Goal: Transaction & Acquisition: Purchase product/service

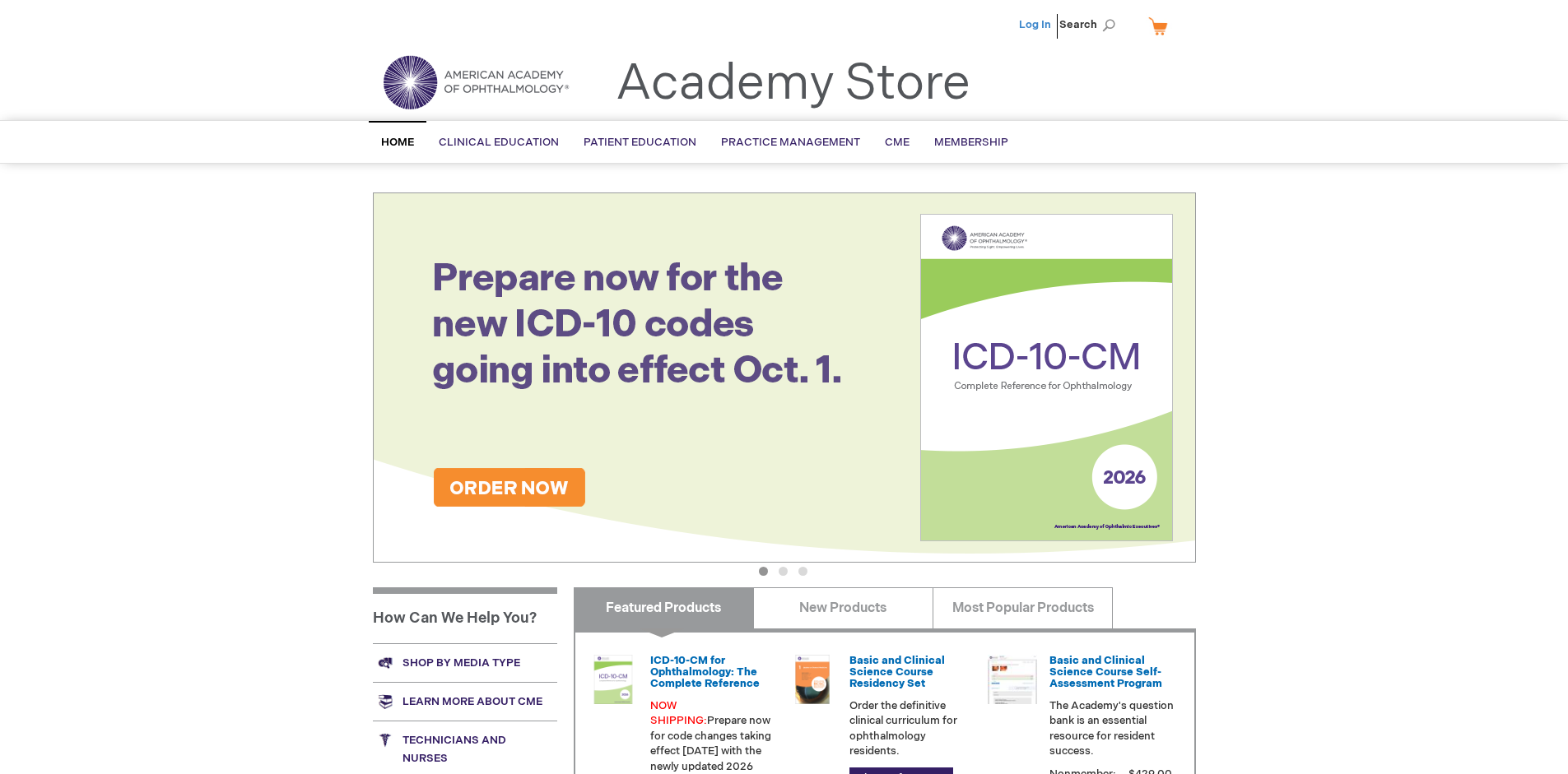
click at [1037, 24] on link "Log In" at bounding box center [1035, 24] width 32 height 14
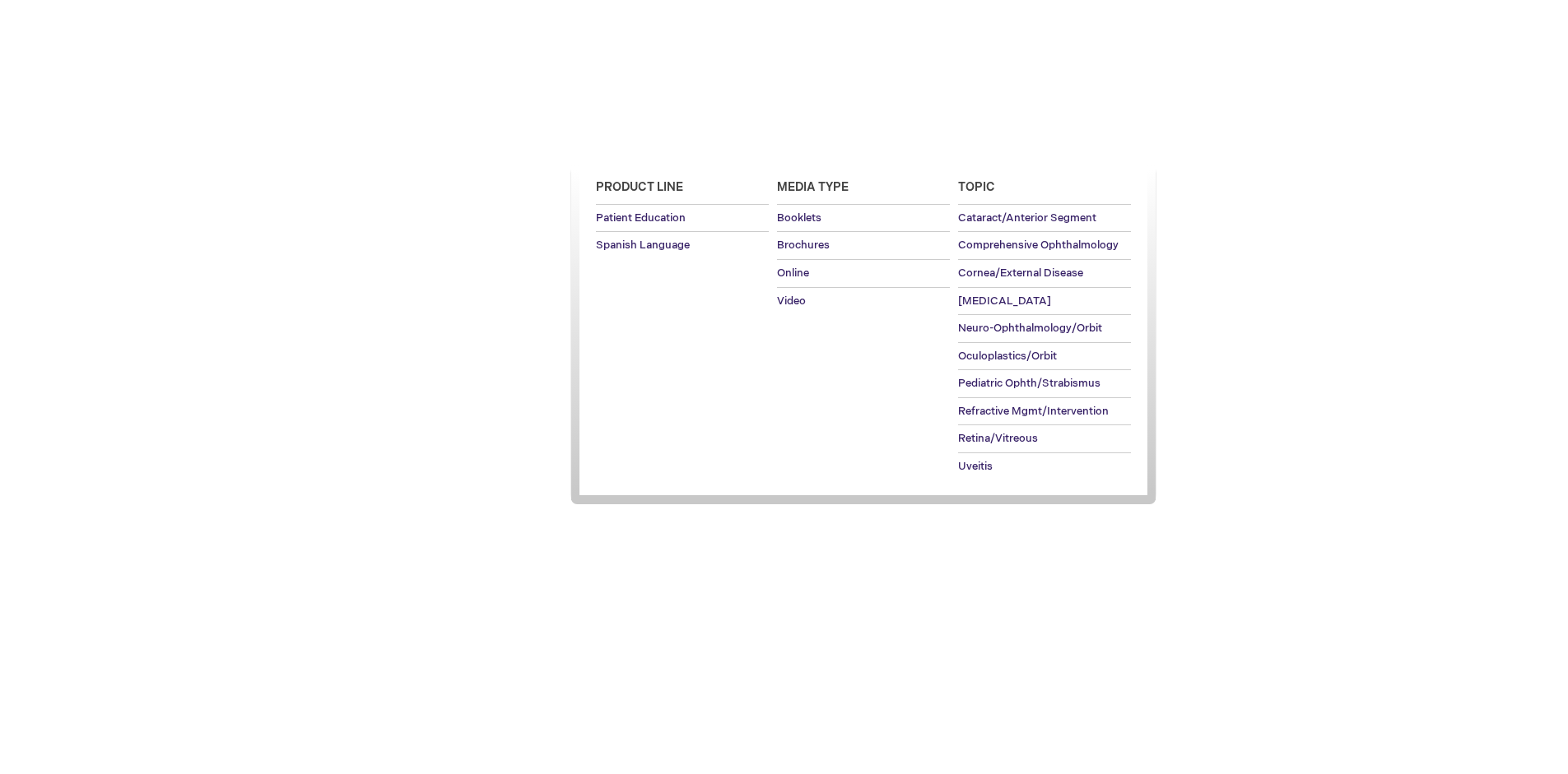
click at [636, 142] on span "Patient Education" at bounding box center [639, 142] width 112 height 14
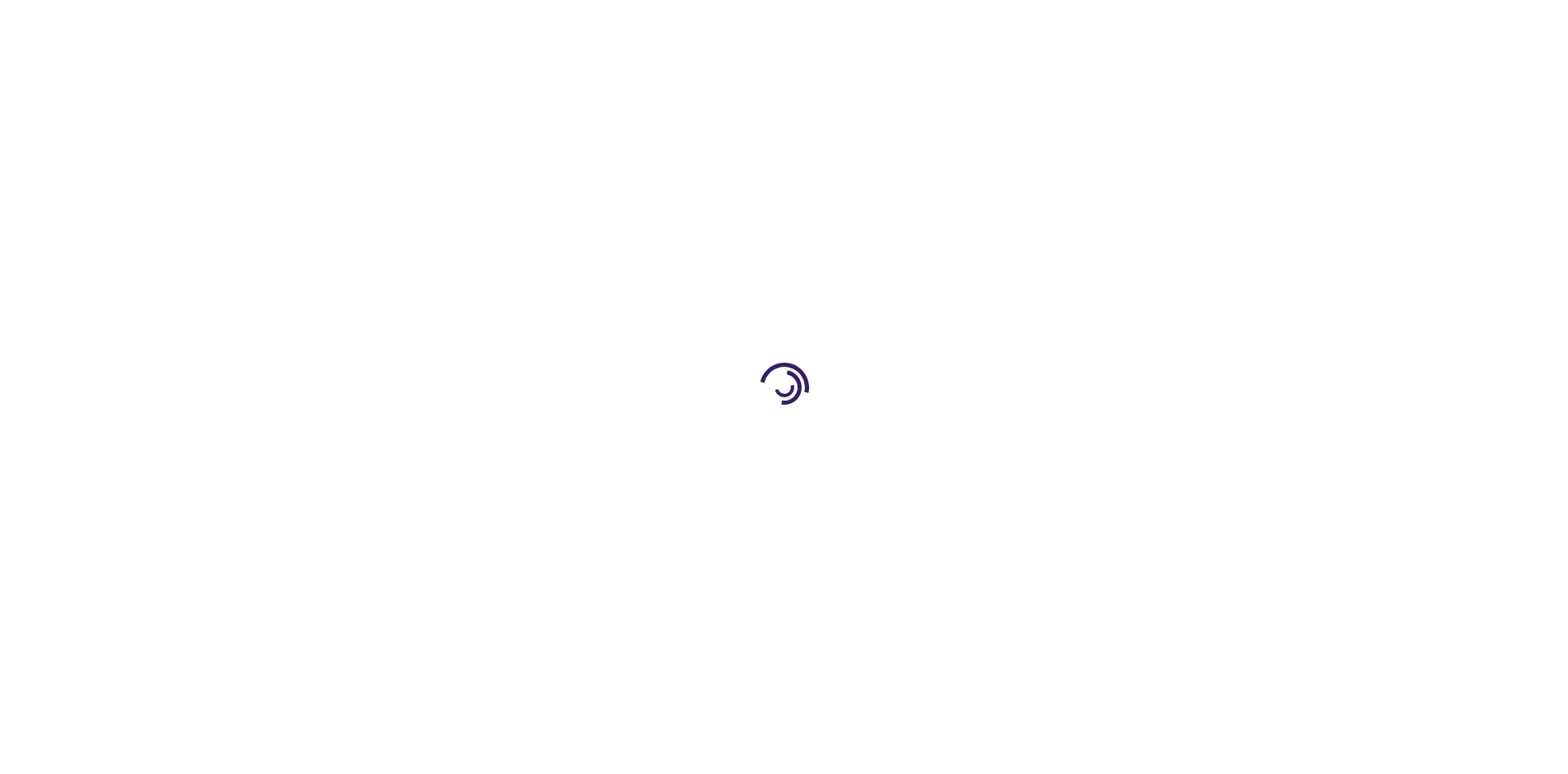
click at [1037, 444] on span "Add to Cart" at bounding box center [1029, 443] width 67 height 15
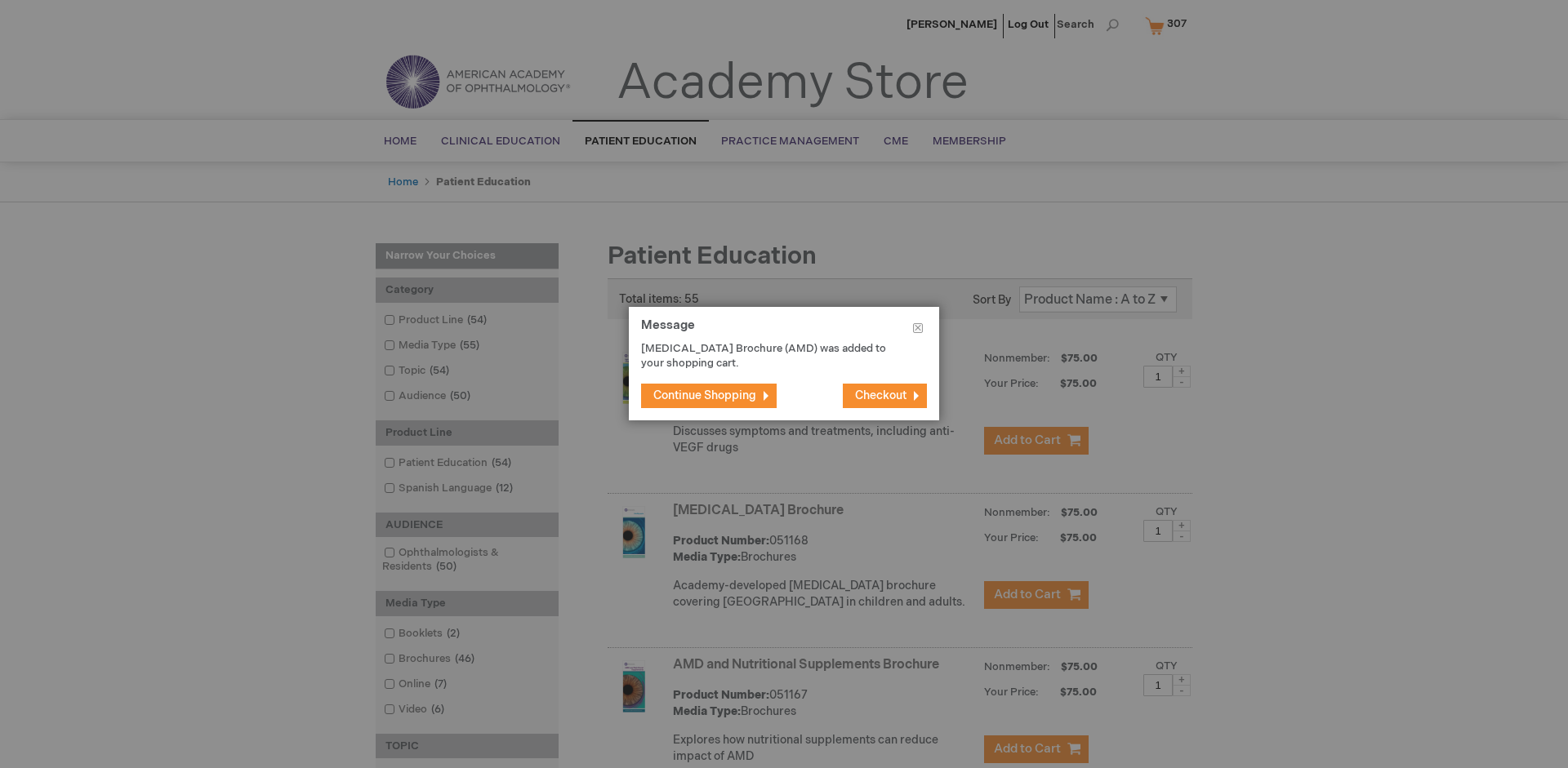
click at [704, 395] on span "Continue Shopping" at bounding box center [704, 395] width 103 height 13
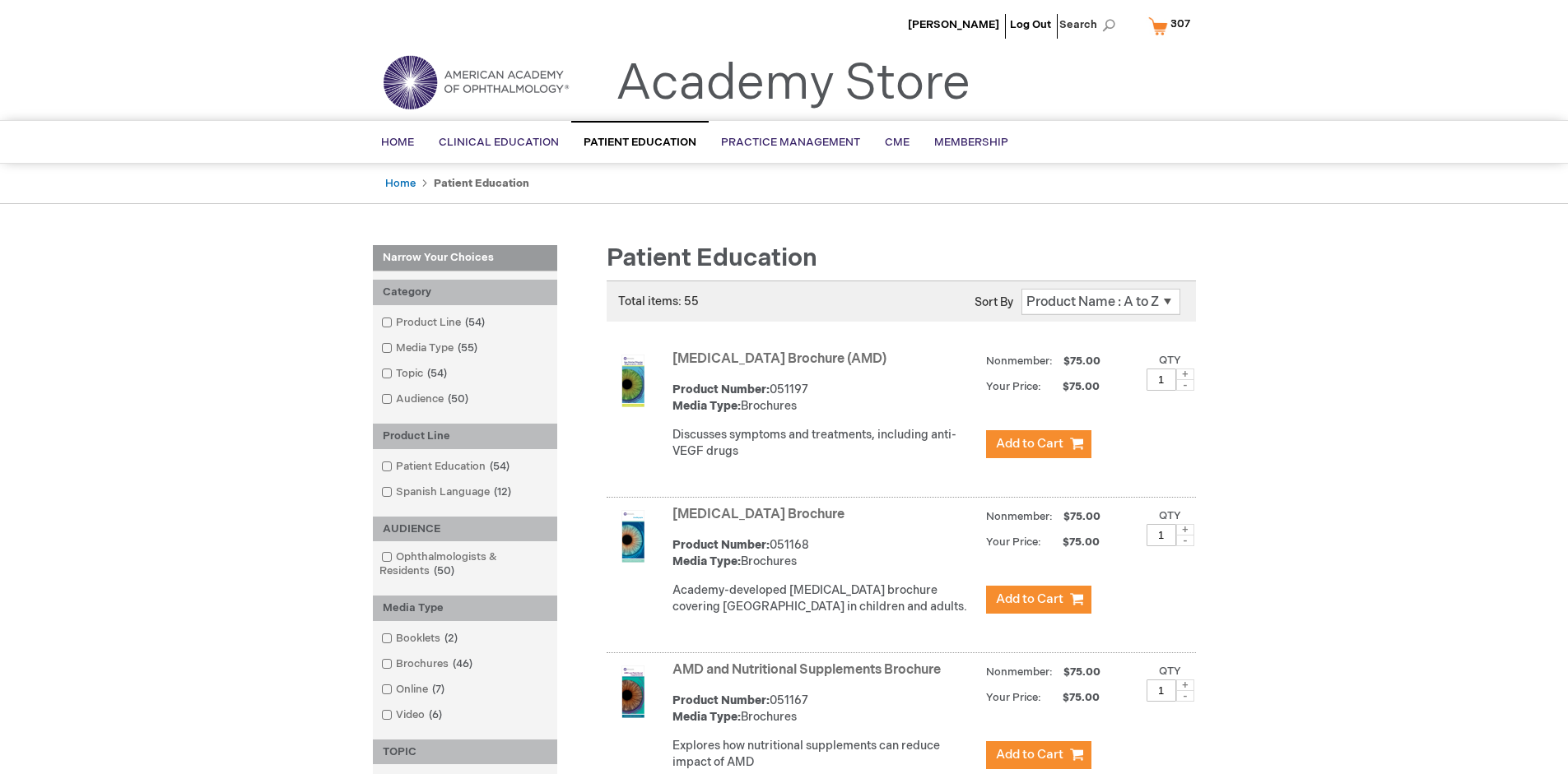
click at [810, 678] on link "AMD and Nutritional Supplements Brochure" at bounding box center [806, 670] width 268 height 15
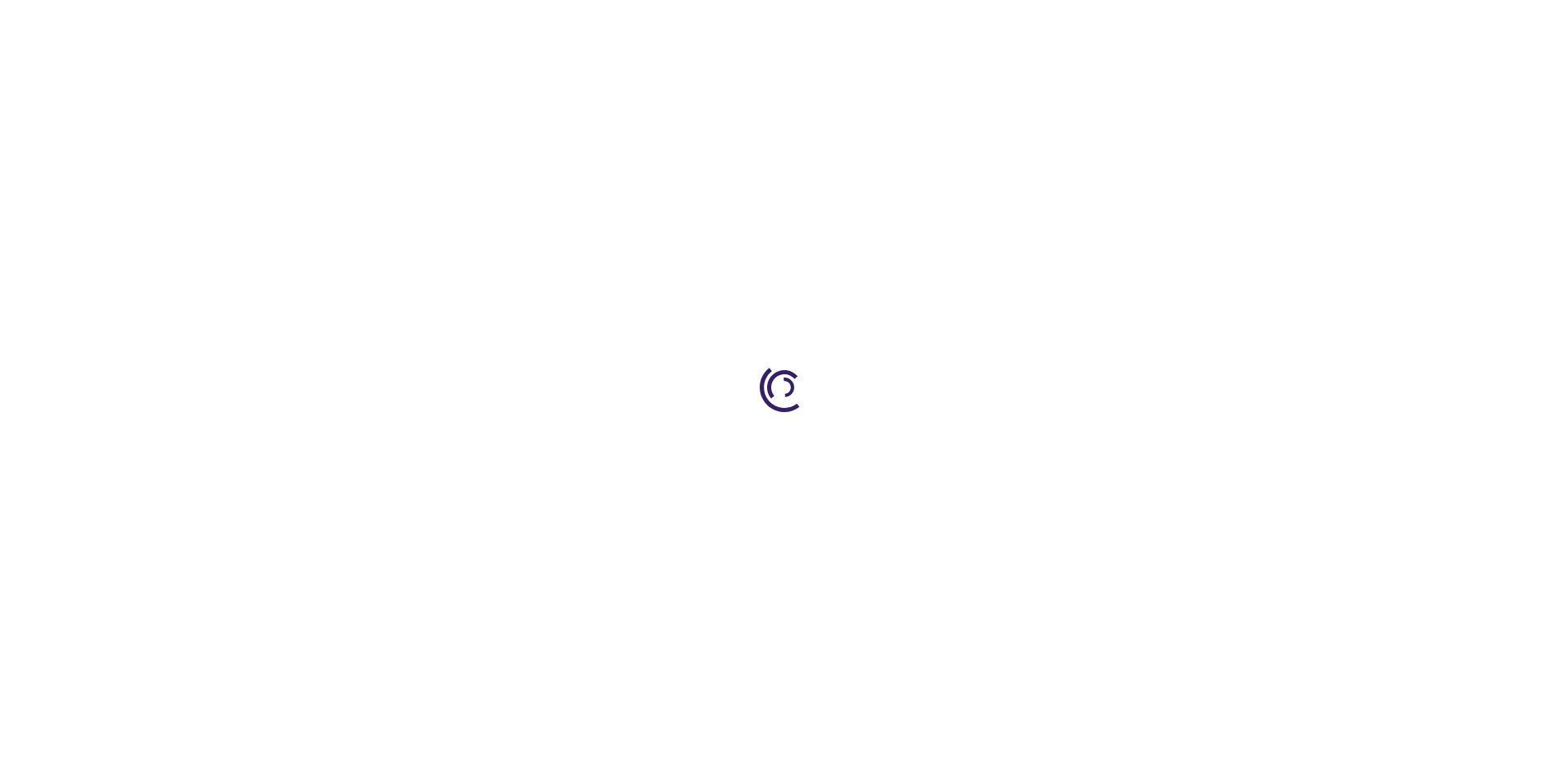
type input "1"
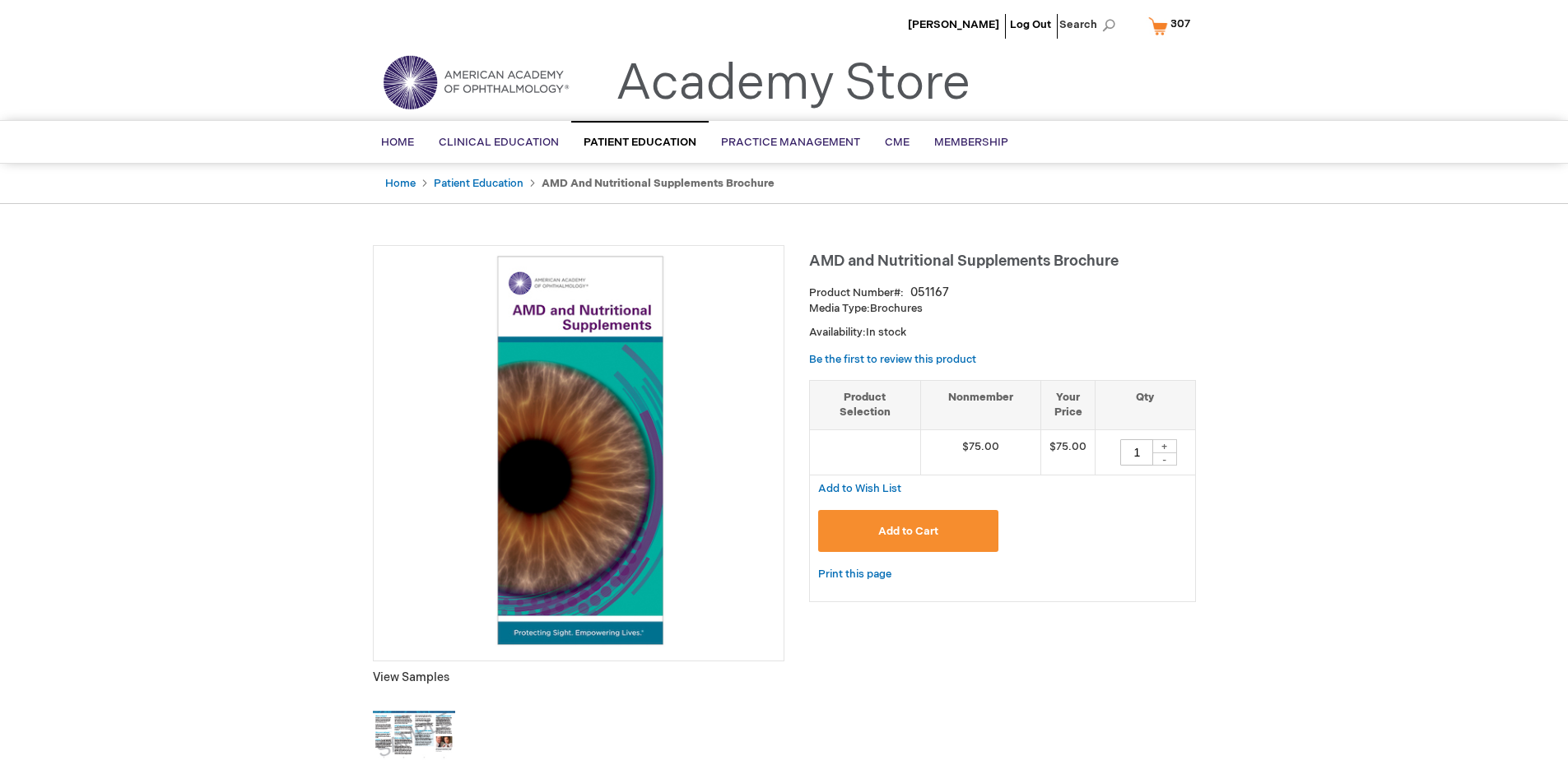
click at [908, 530] on span "Add to Cart" at bounding box center [908, 531] width 60 height 14
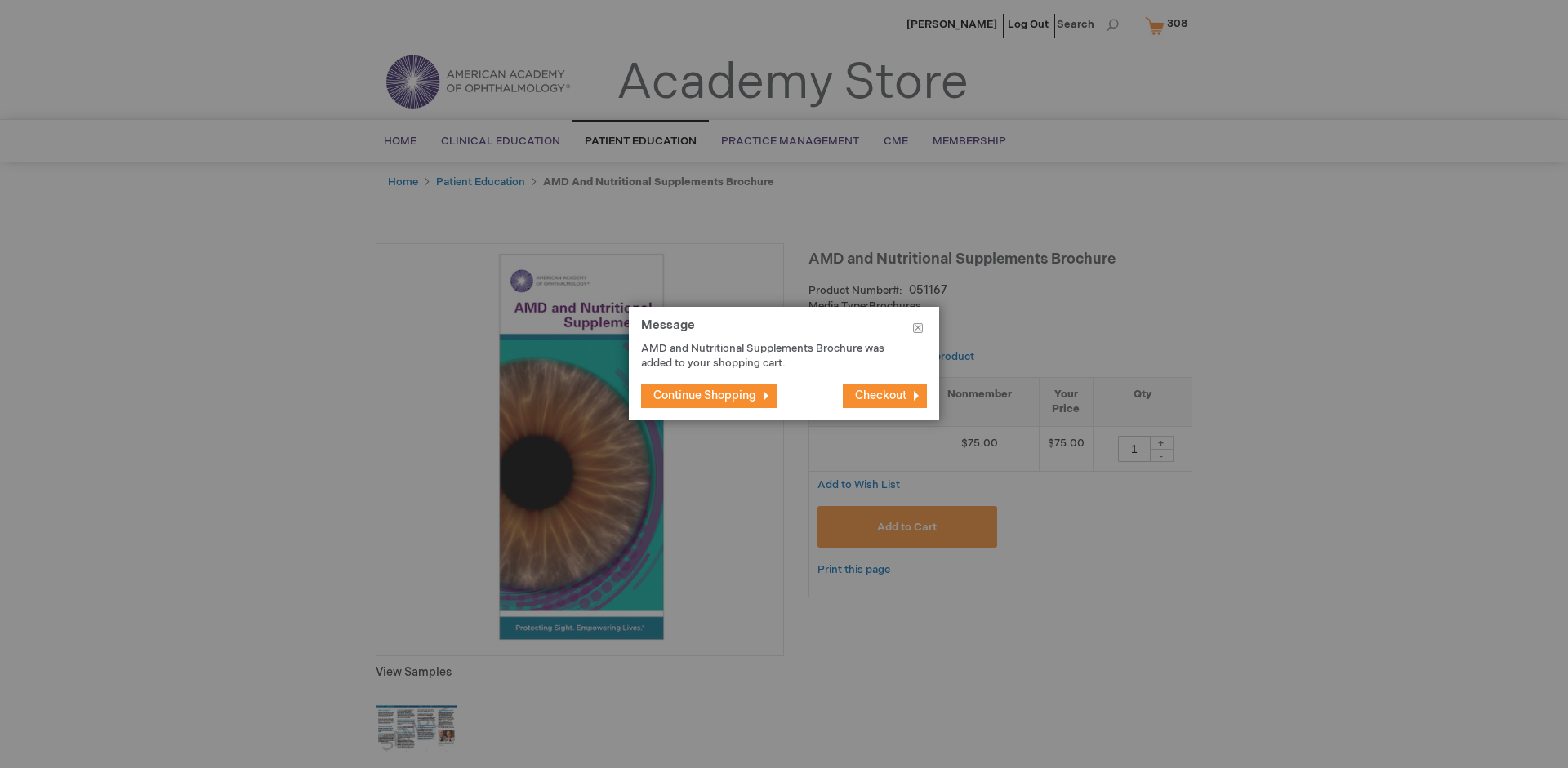
click at [704, 395] on span "Continue Shopping" at bounding box center [704, 395] width 103 height 13
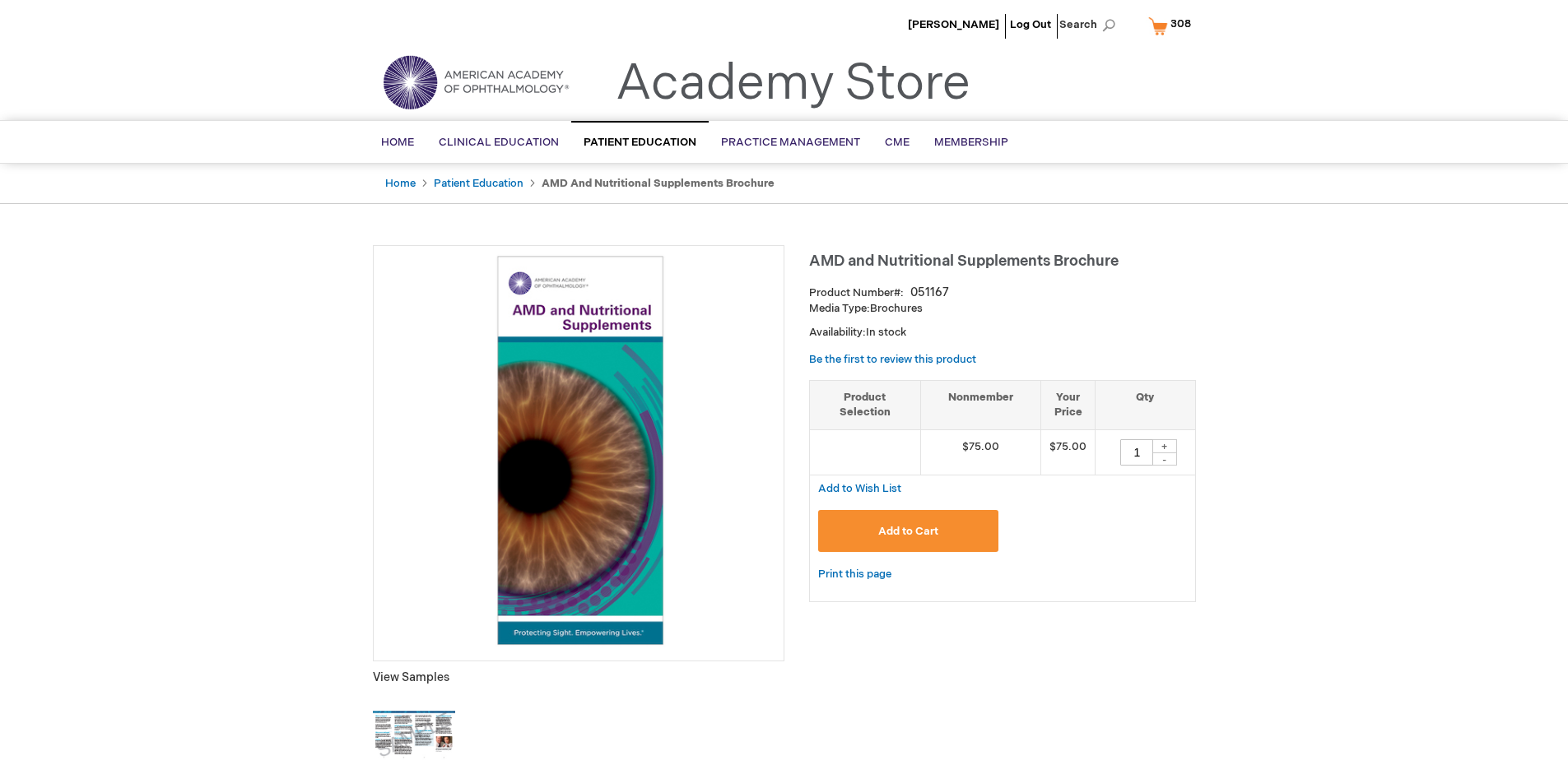
click at [1172, 25] on span "308" at bounding box center [1181, 24] width 21 height 14
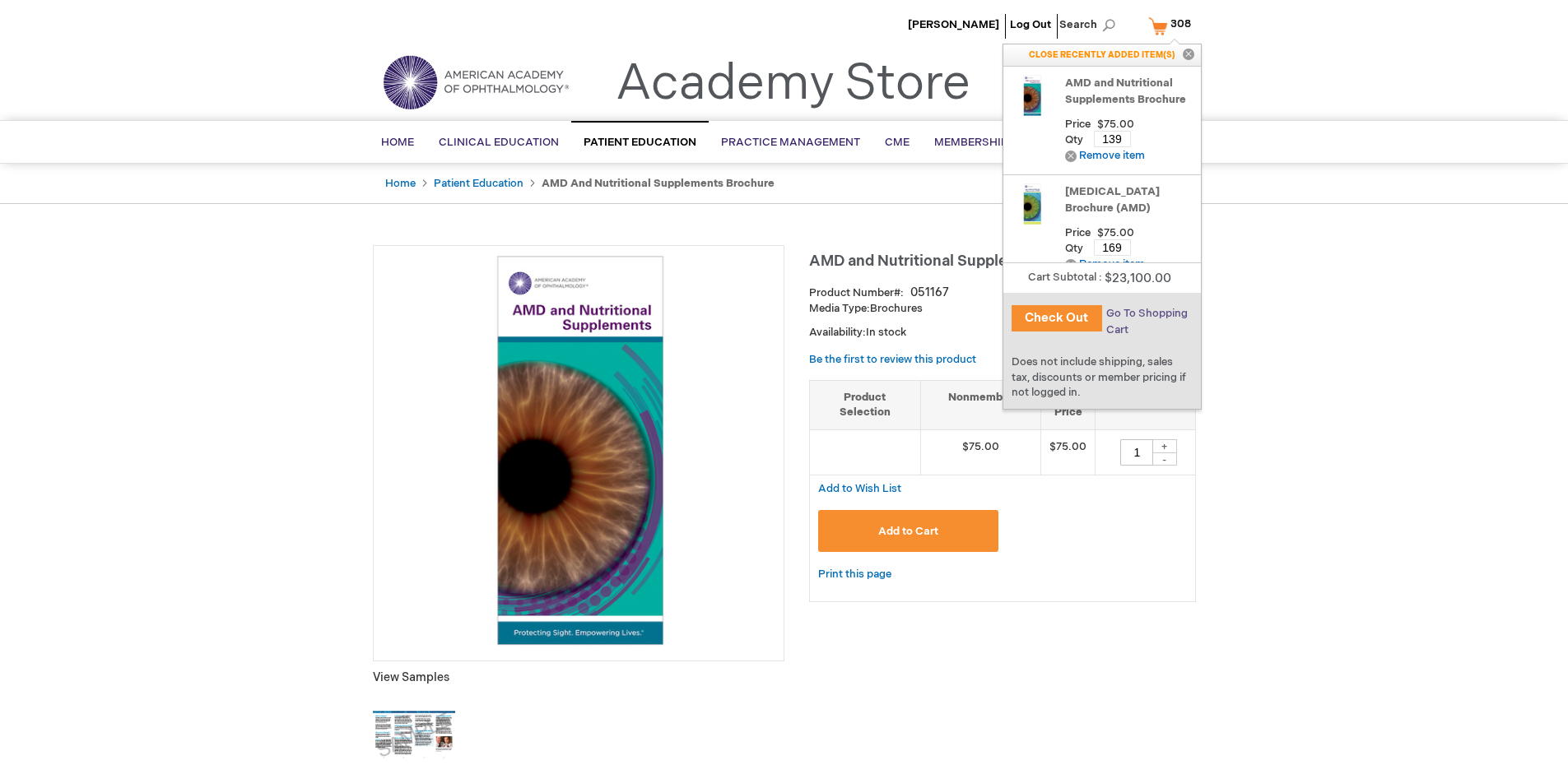
click at [1144, 314] on span "Go To Shopping Cart" at bounding box center [1147, 322] width 82 height 30
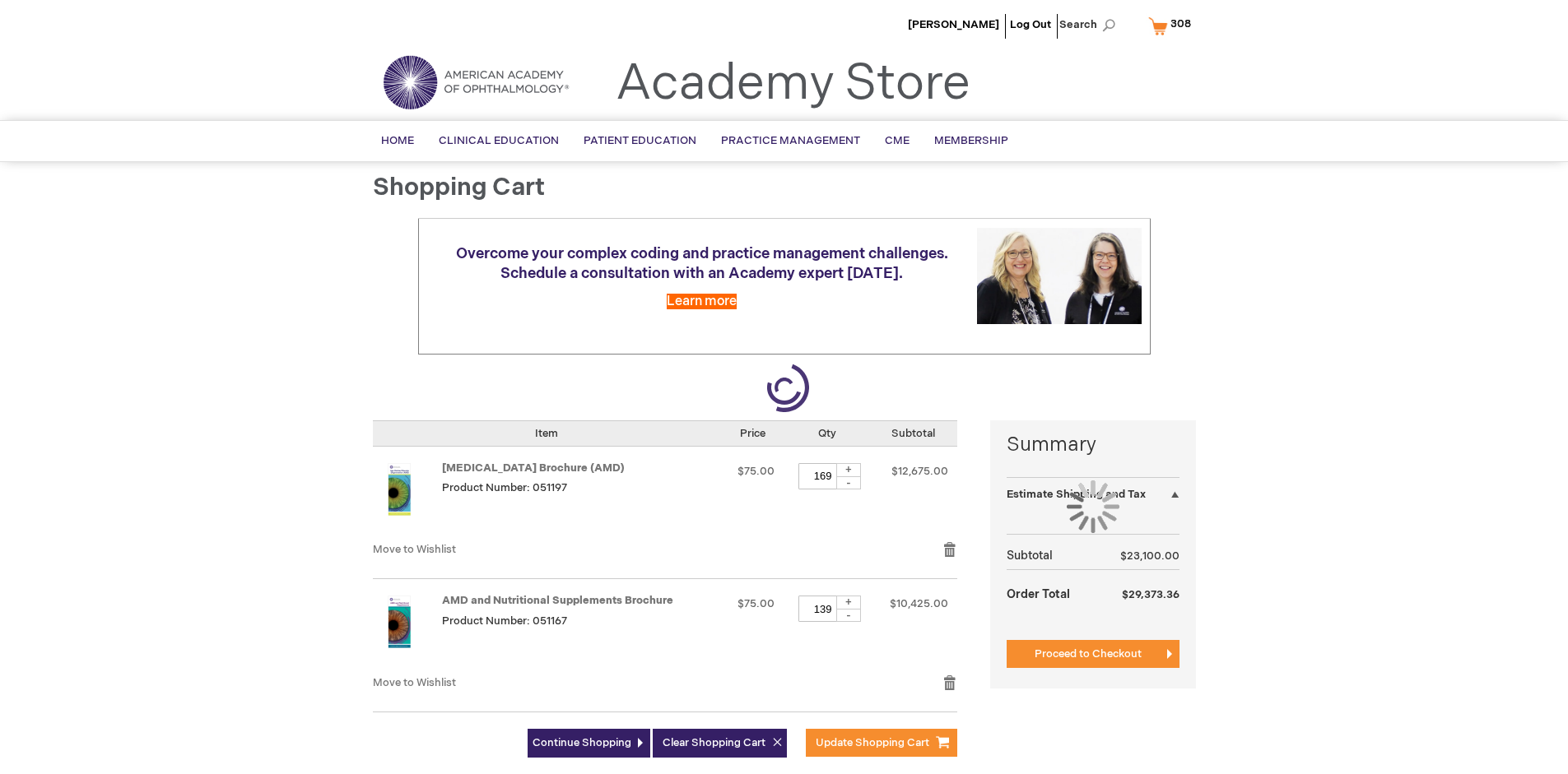
select select "US"
select select "41"
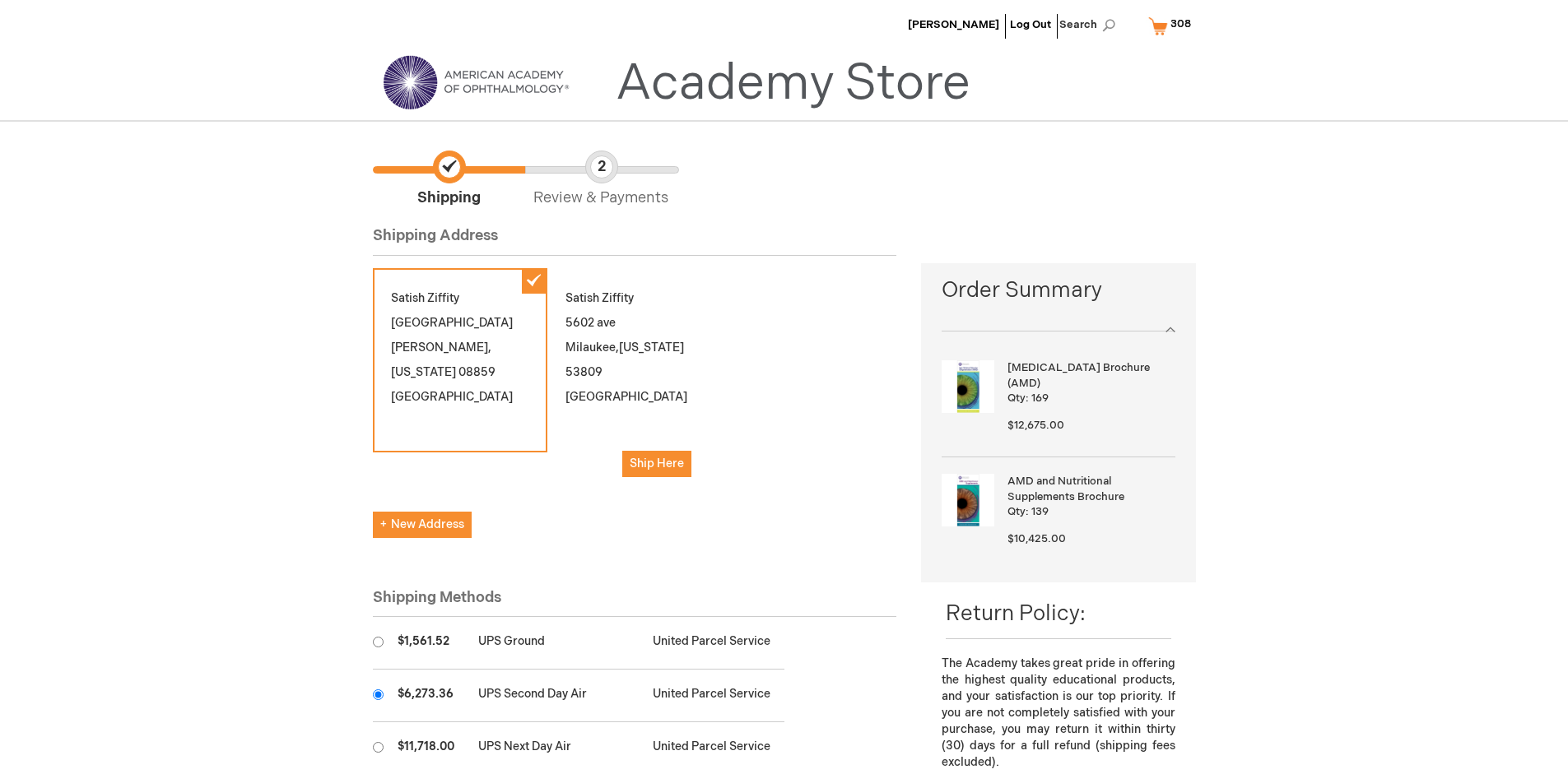
click at [378, 694] on input "radio" at bounding box center [378, 695] width 11 height 11
